Goal: Task Accomplishment & Management: Use online tool/utility

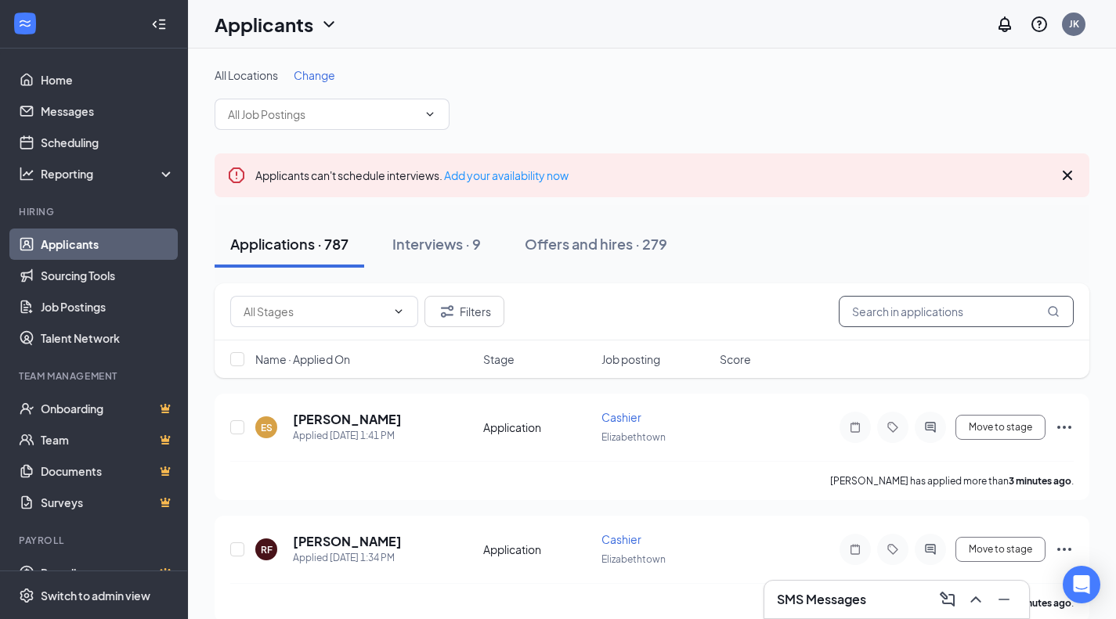
click at [870, 320] on input "text" at bounding box center [956, 311] width 235 height 31
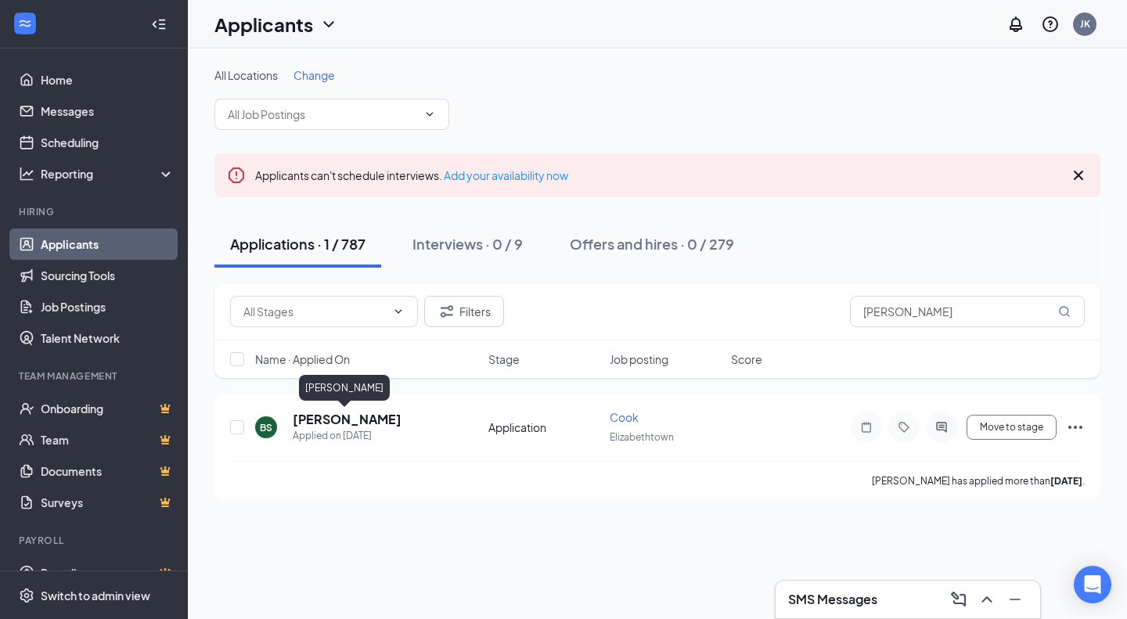
click at [363, 423] on h5 "[PERSON_NAME]" at bounding box center [347, 419] width 109 height 17
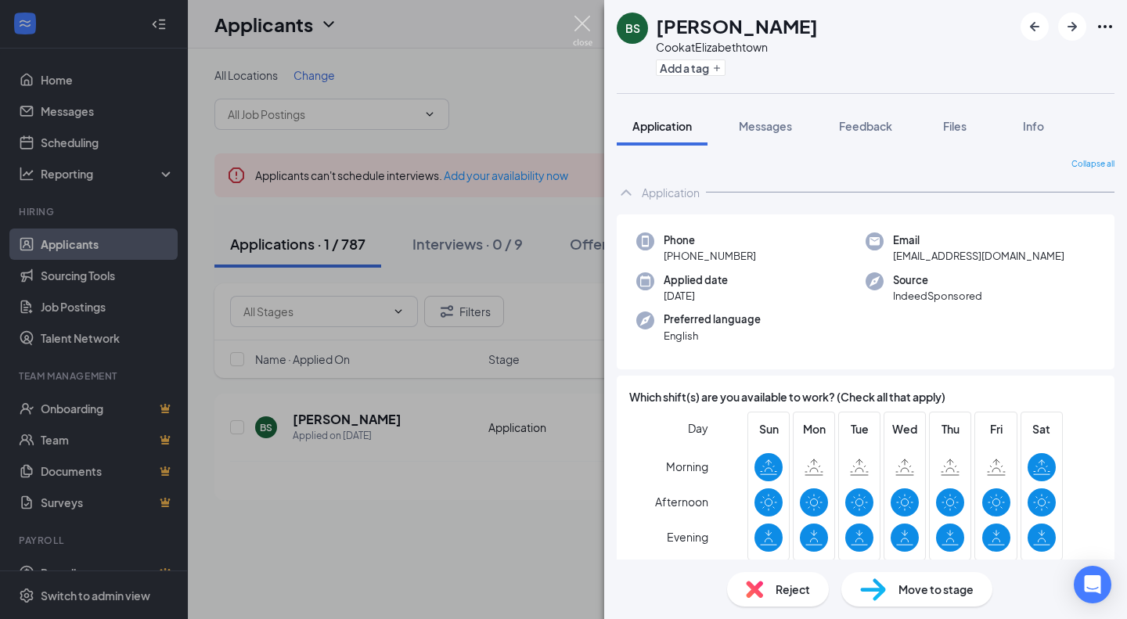
click at [580, 35] on img at bounding box center [583, 31] width 20 height 31
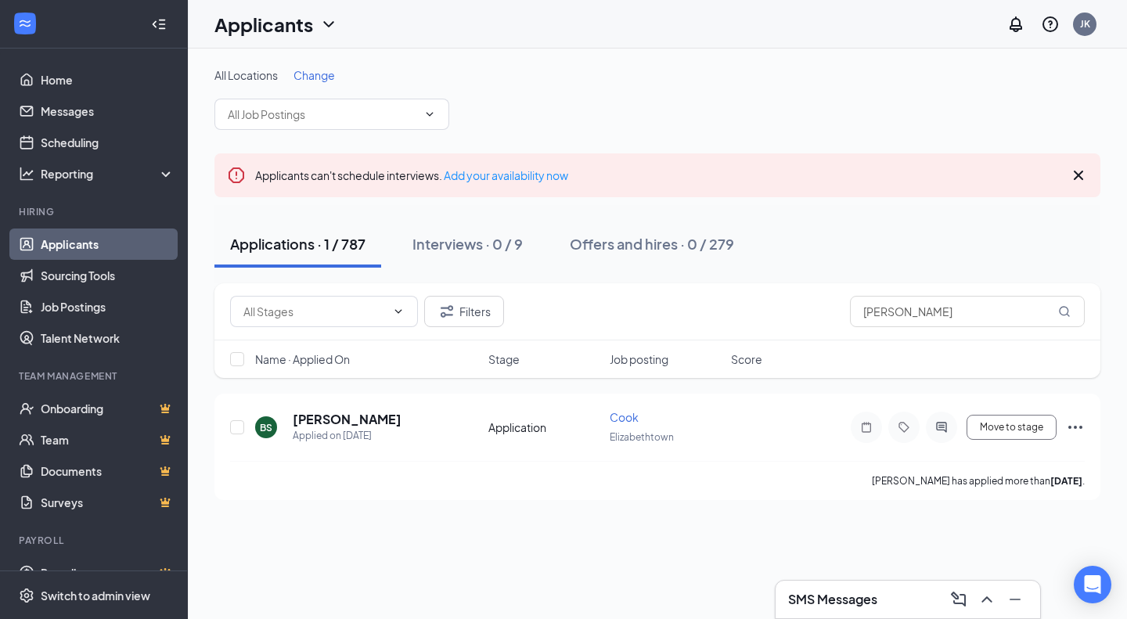
click at [426, 432] on div "BS [PERSON_NAME] Applied on [DATE]" at bounding box center [367, 427] width 224 height 33
click at [908, 321] on input "[PERSON_NAME]" at bounding box center [967, 311] width 235 height 31
type input "B"
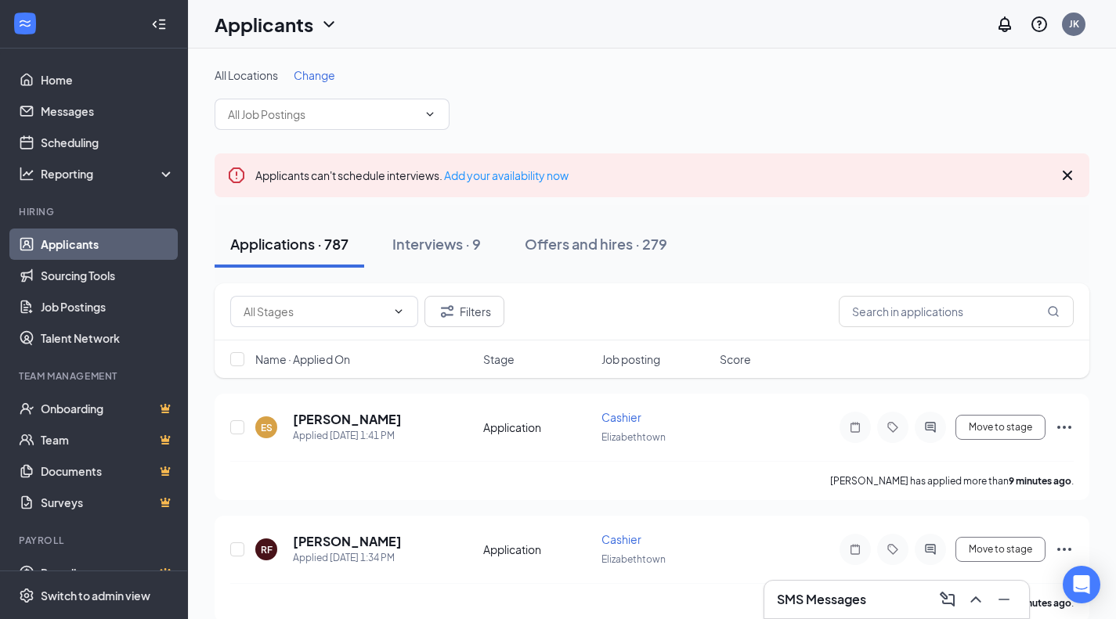
click at [612, 115] on div "All Locations Change" at bounding box center [652, 98] width 875 height 63
drag, startPoint x: 701, startPoint y: 236, endPoint x: 551, endPoint y: 100, distance: 201.8
click at [551, 100] on div "All Locations Change" at bounding box center [652, 98] width 875 height 63
